Goal: Information Seeking & Learning: Learn about a topic

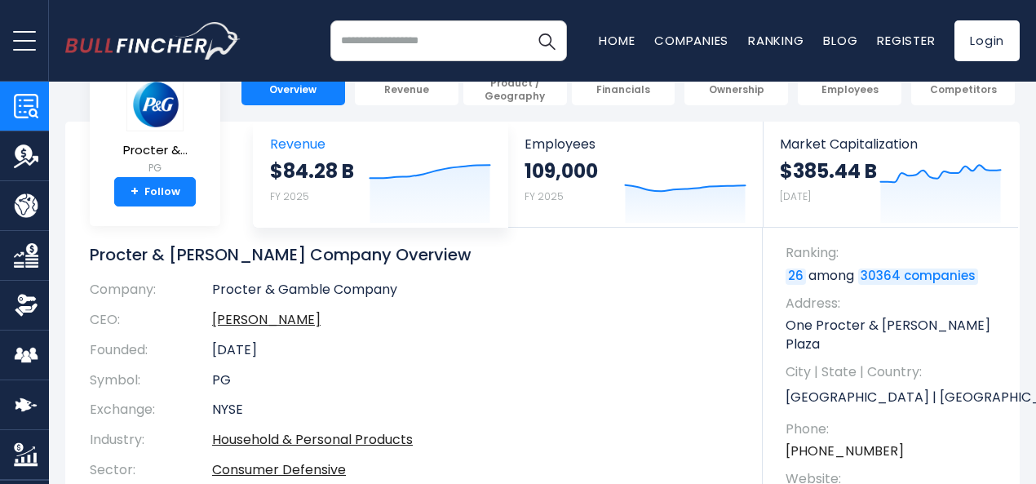
scroll to position [51, 0]
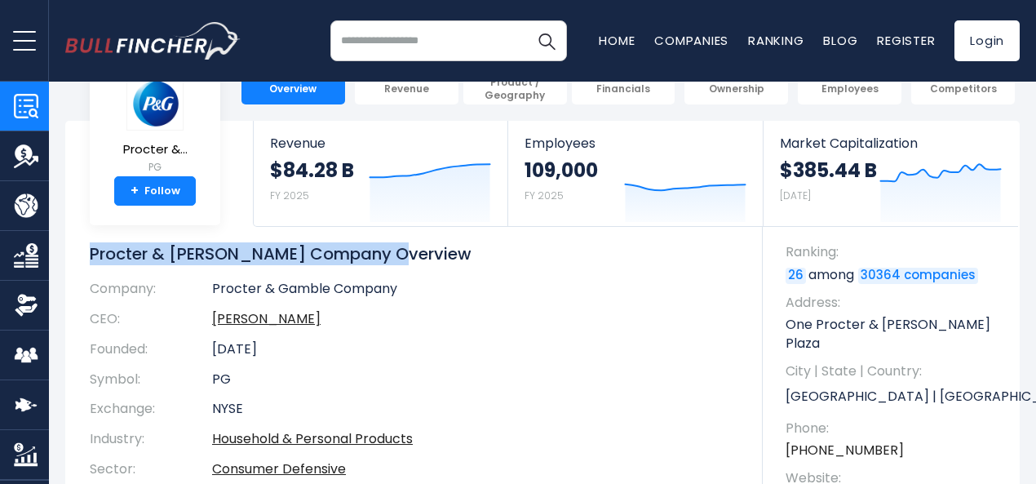
drag, startPoint x: 400, startPoint y: 246, endPoint x: 70, endPoint y: 238, distance: 329.7
click at [70, 238] on div "Procter &... PG + Follow Revenue $84.28 B FY 2025 Created with Highcharts 12.1.…" at bounding box center [542, 345] width 955 height 449
copy h1 "Procter & [PERSON_NAME] Company Overview"
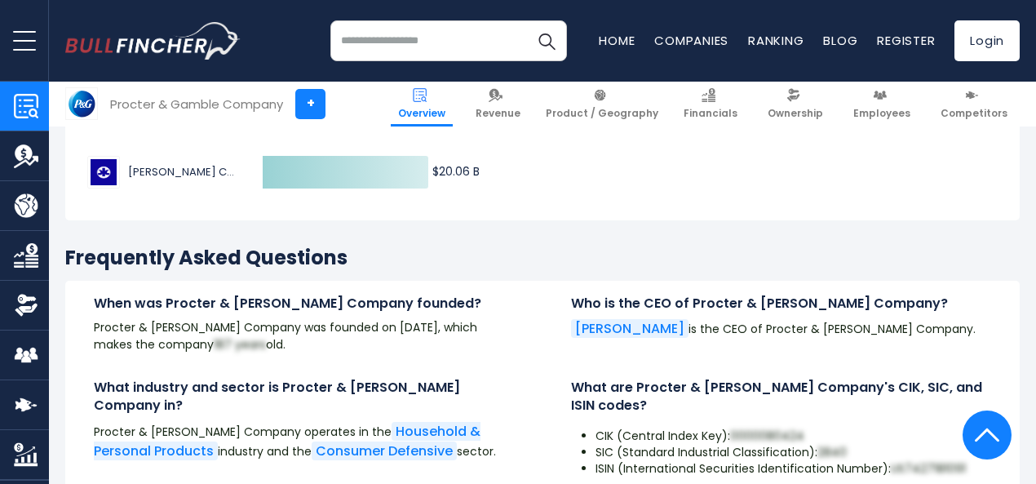
scroll to position [5202, 0]
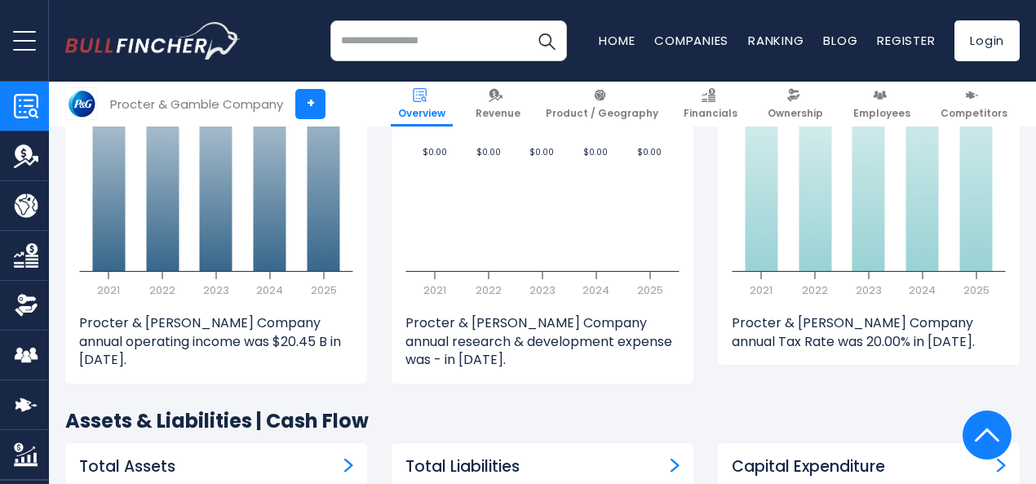
scroll to position [2538, 0]
